Goal: Task Accomplishment & Management: Use online tool/utility

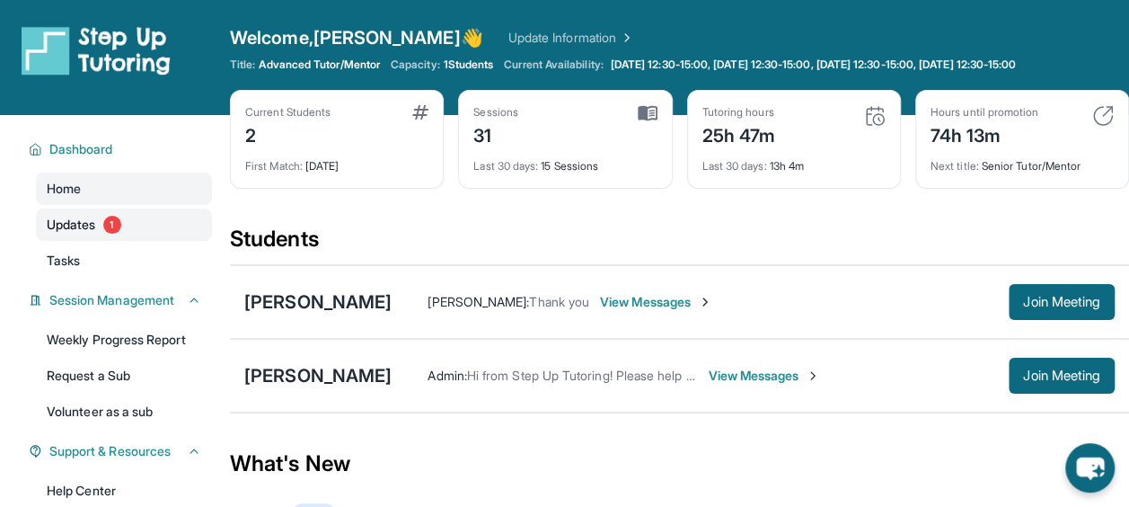
click at [76, 238] on link "Updates 1" at bounding box center [124, 224] width 176 height 32
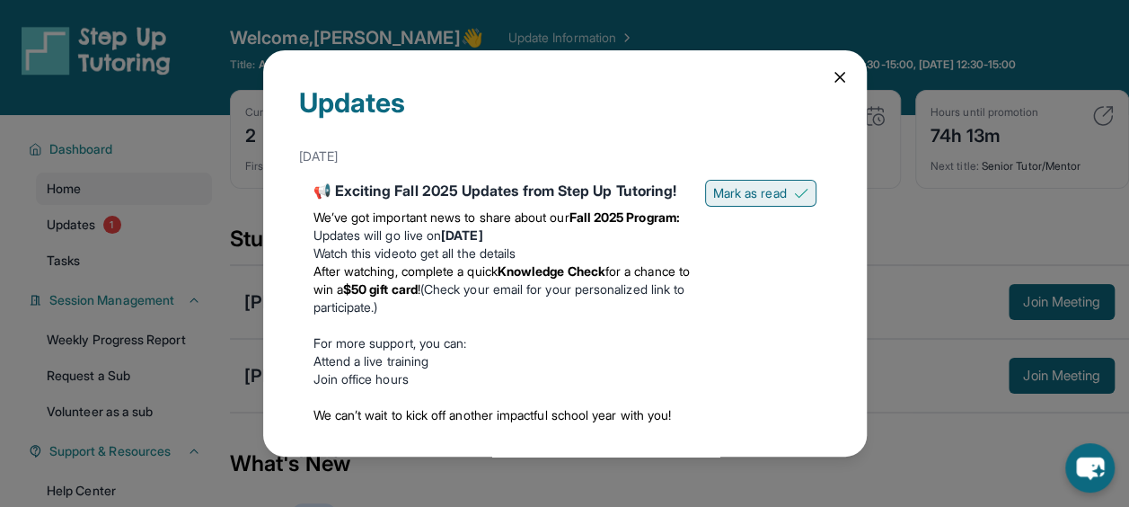
click at [765, 206] on button "Mark as read" at bounding box center [760, 193] width 111 height 27
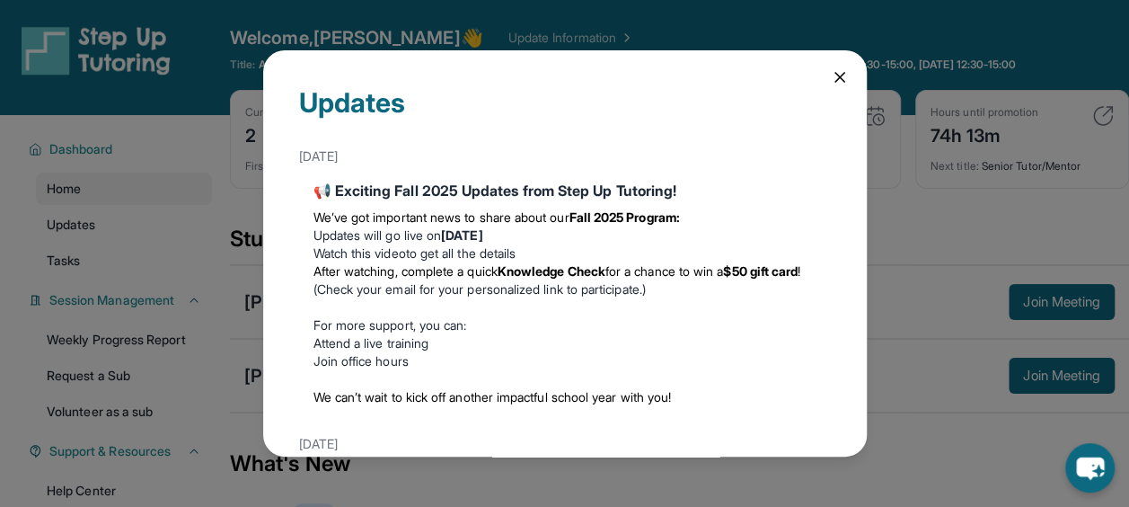
click at [831, 68] on icon at bounding box center [840, 77] width 18 height 18
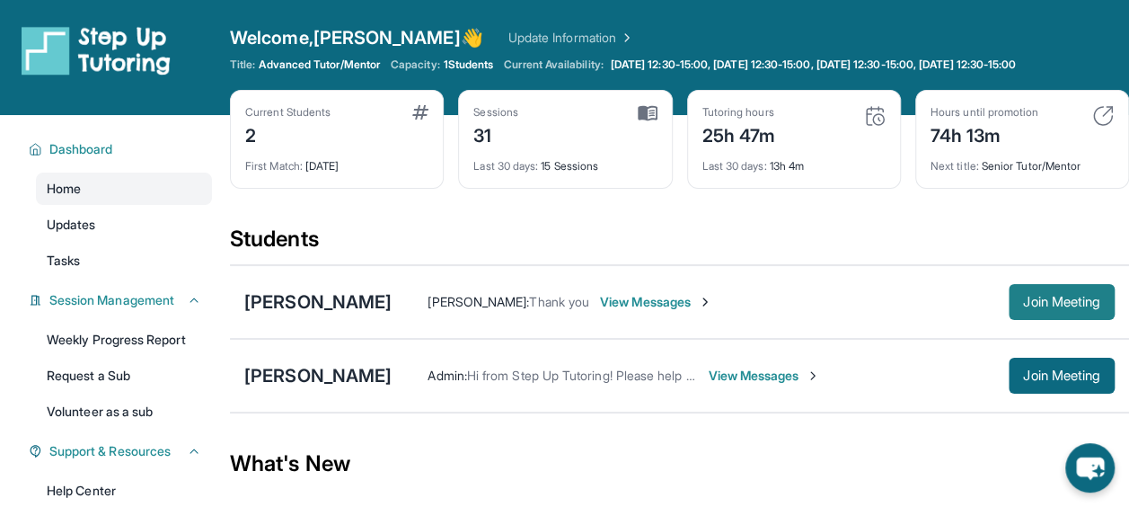
click at [1042, 297] on span "Join Meeting" at bounding box center [1061, 301] width 77 height 11
